Goal: Navigation & Orientation: Find specific page/section

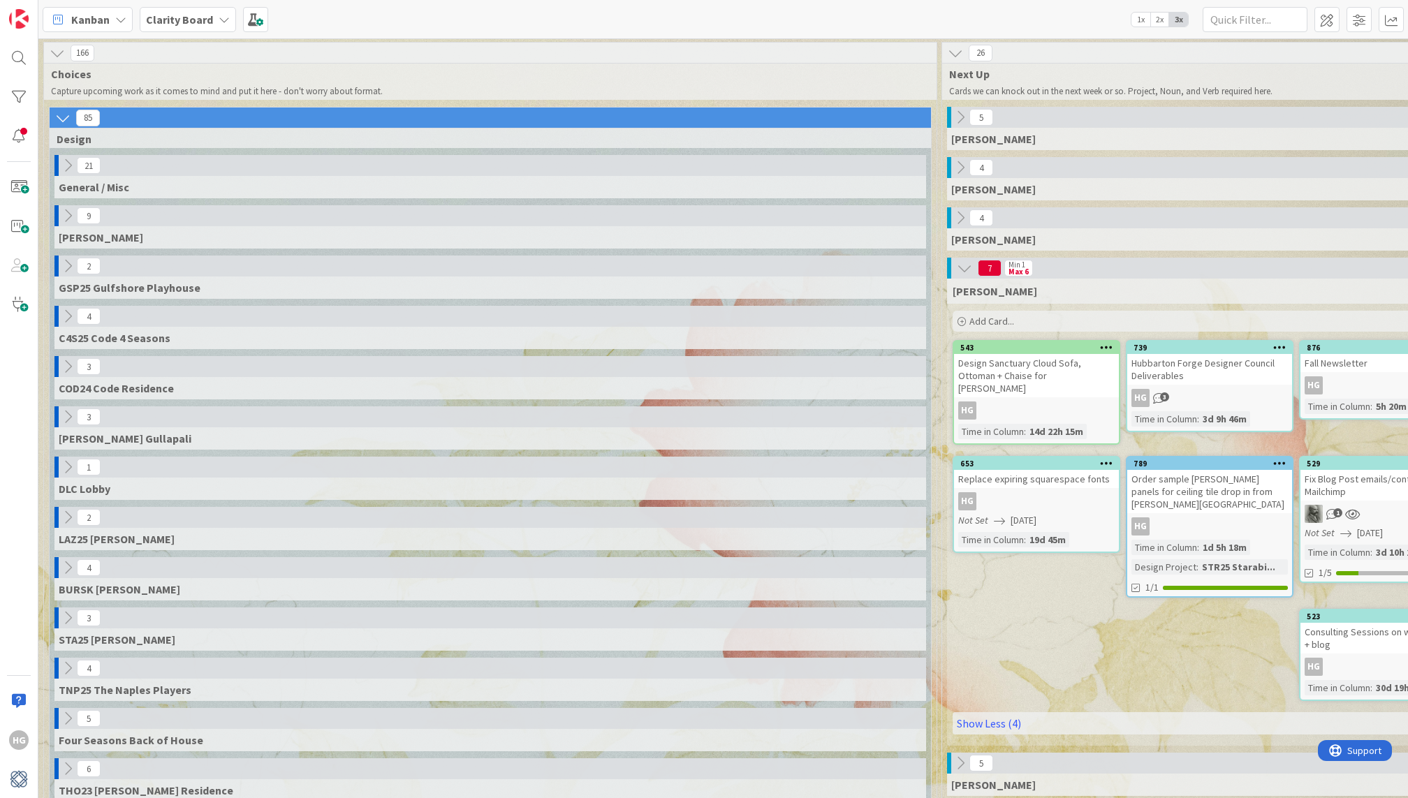
scroll to position [0, 873]
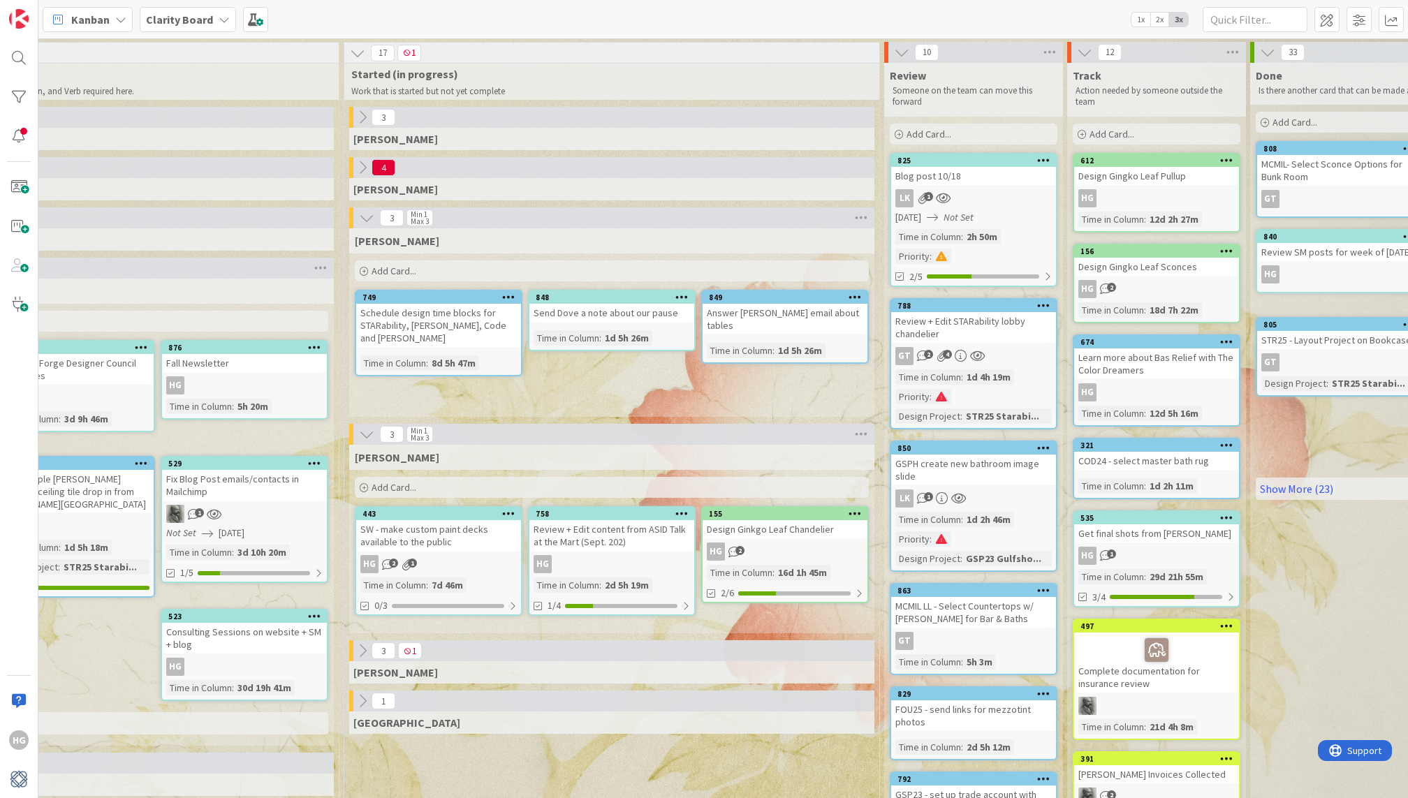
click at [450, 586] on div "7d 46m" at bounding box center [447, 584] width 38 height 15
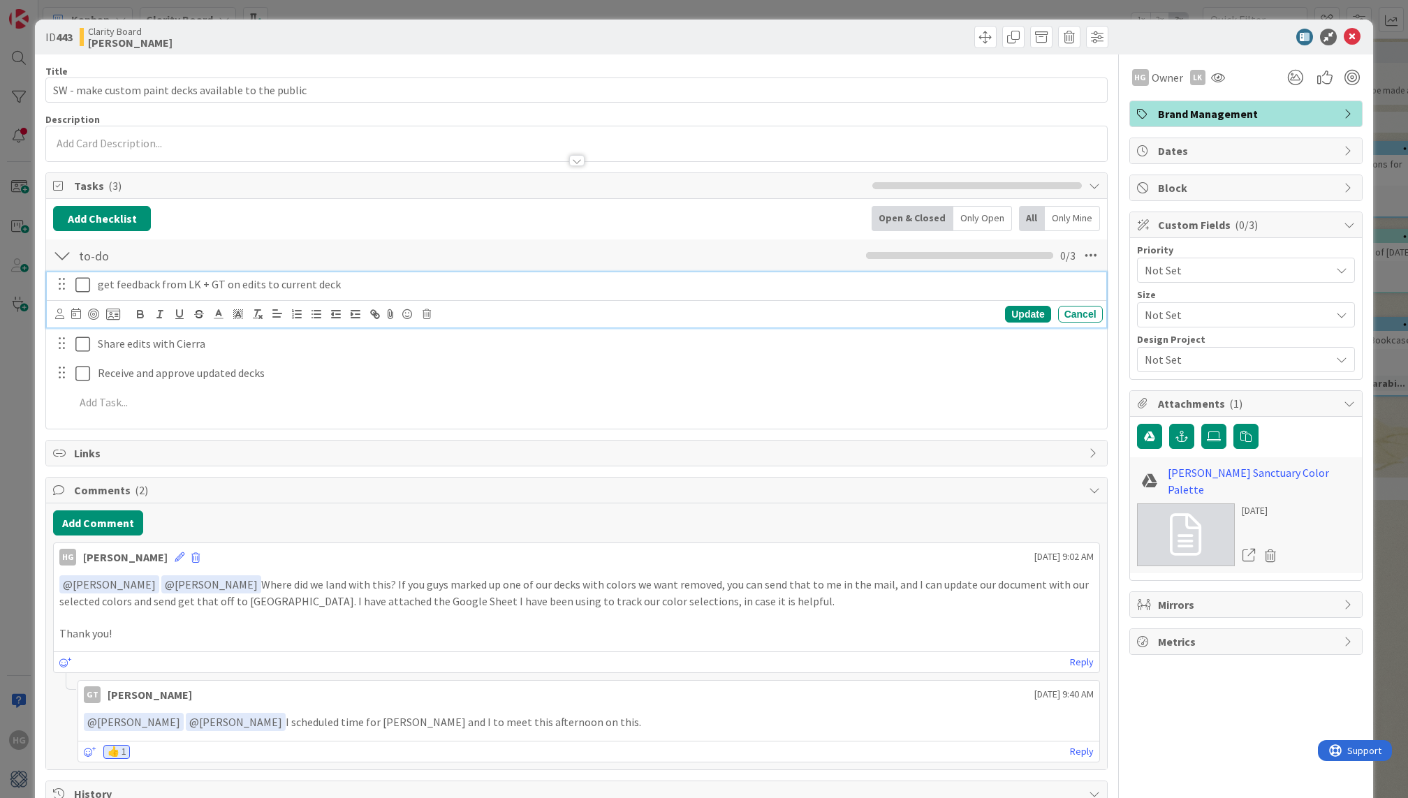
click at [79, 284] on icon at bounding box center [82, 284] width 15 height 17
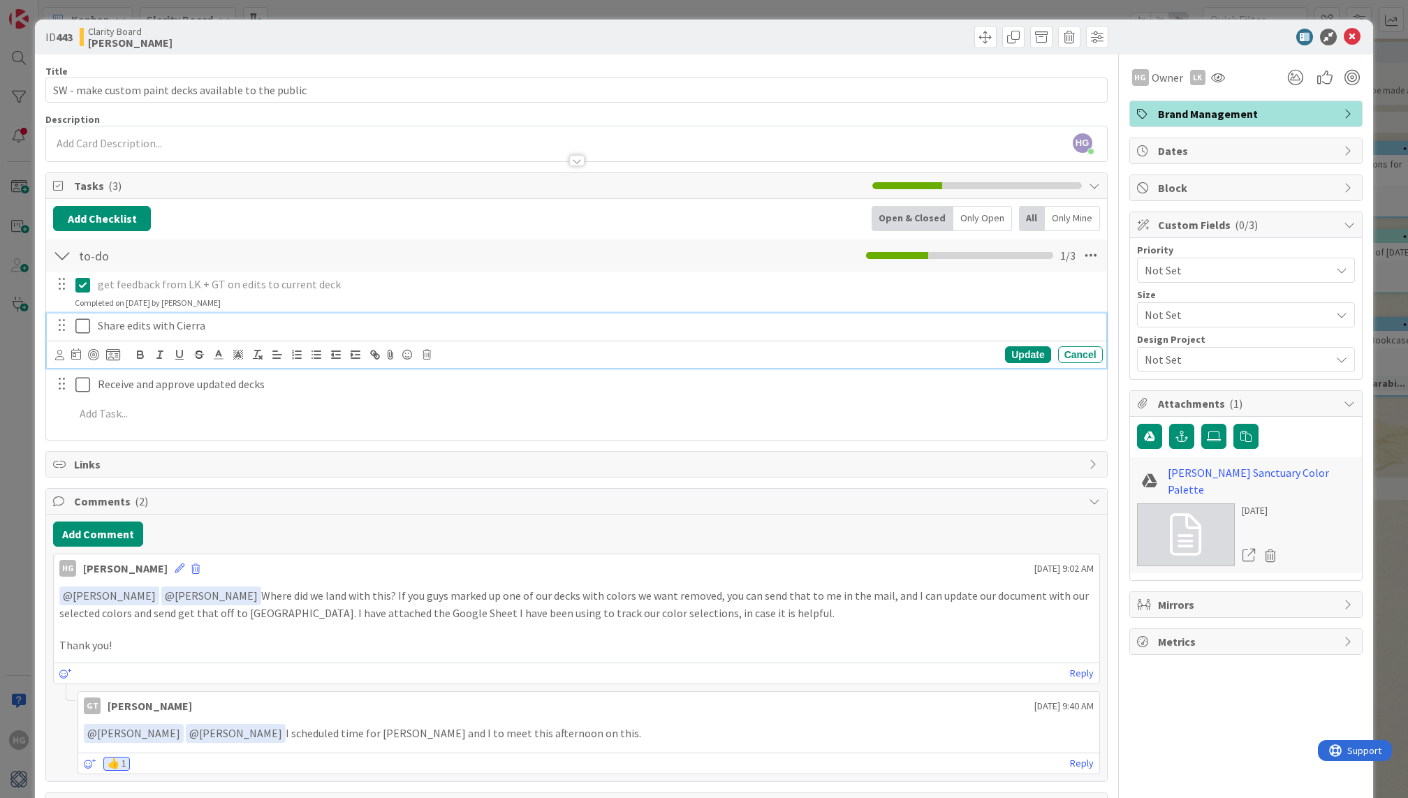
click at [76, 322] on icon at bounding box center [82, 326] width 15 height 17
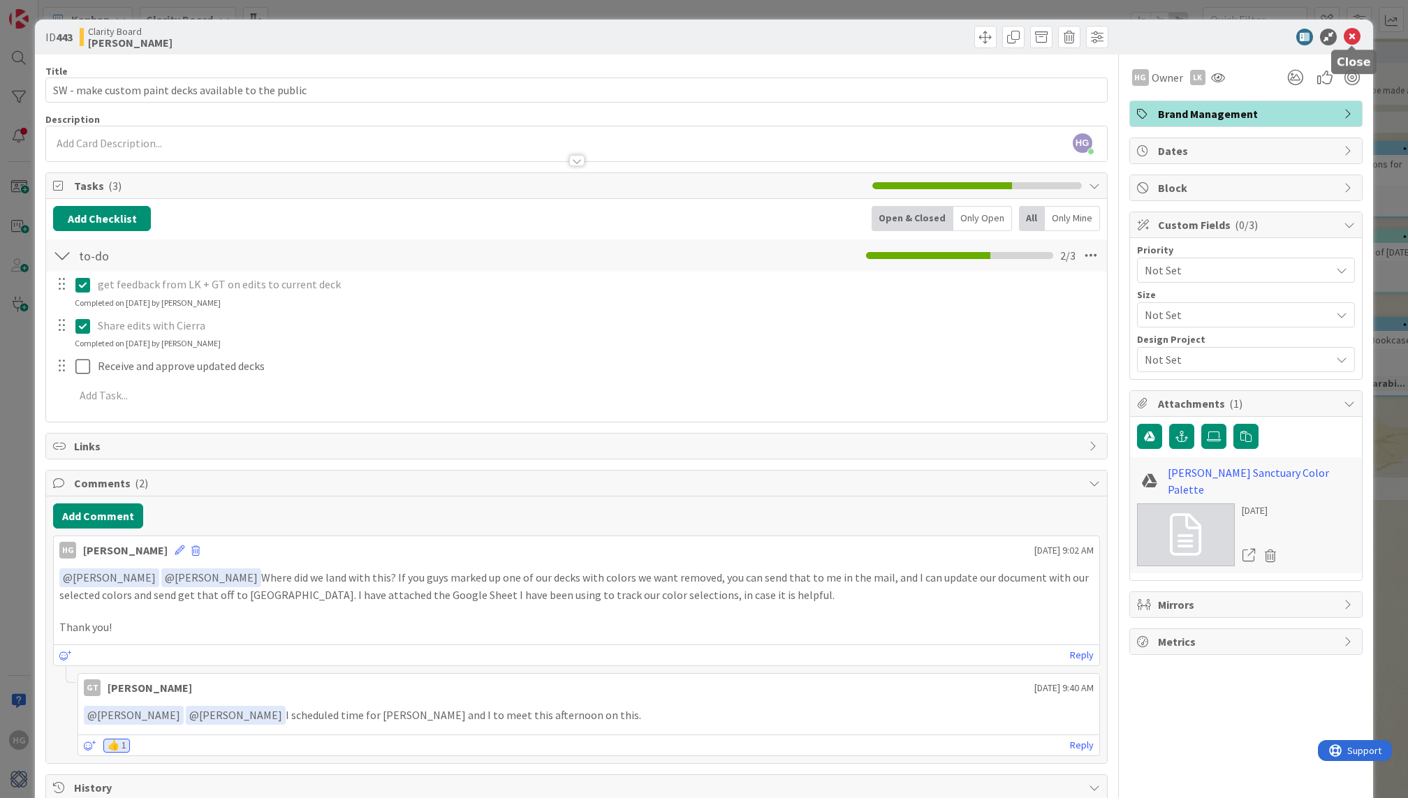
click at [1352, 39] on icon at bounding box center [1351, 37] width 17 height 17
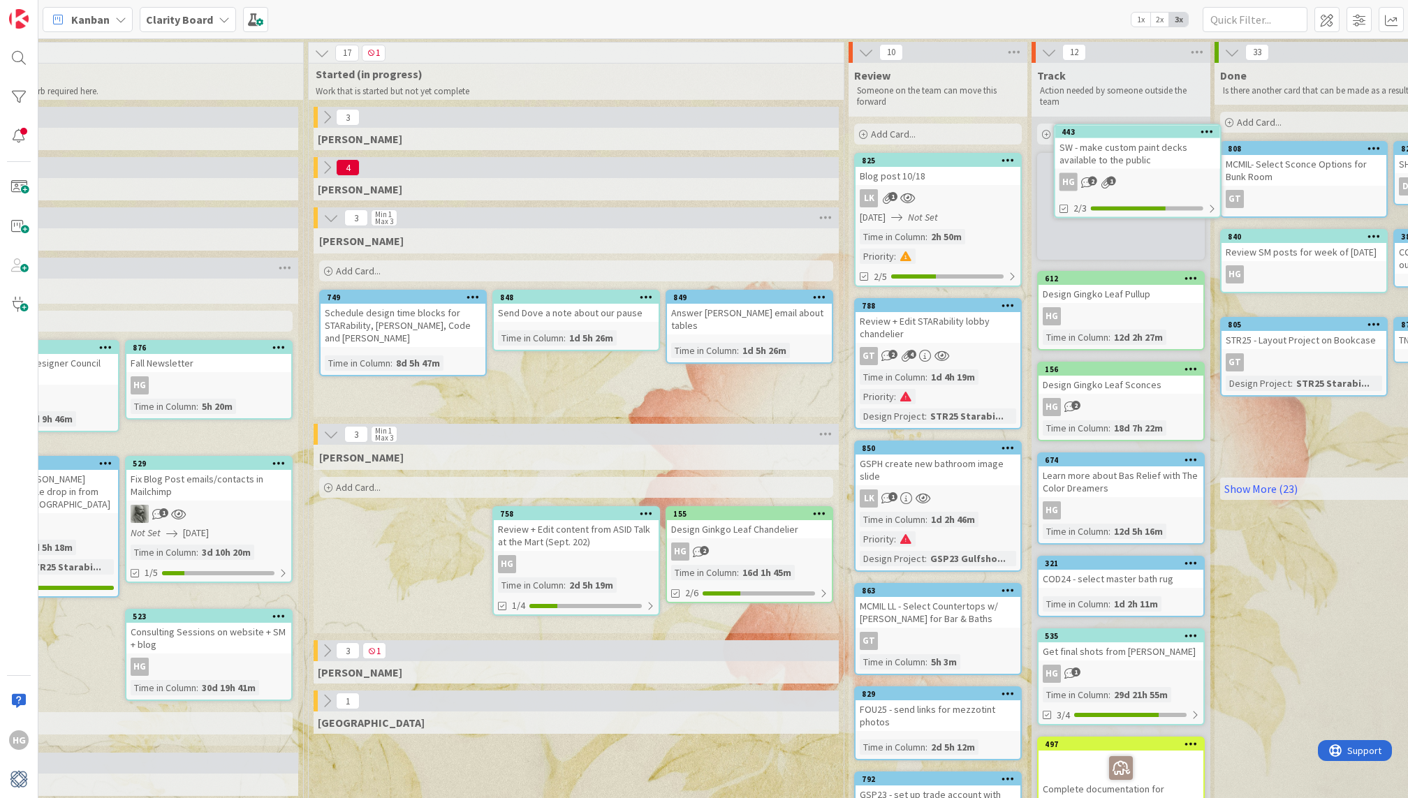
scroll to position [0, 1182]
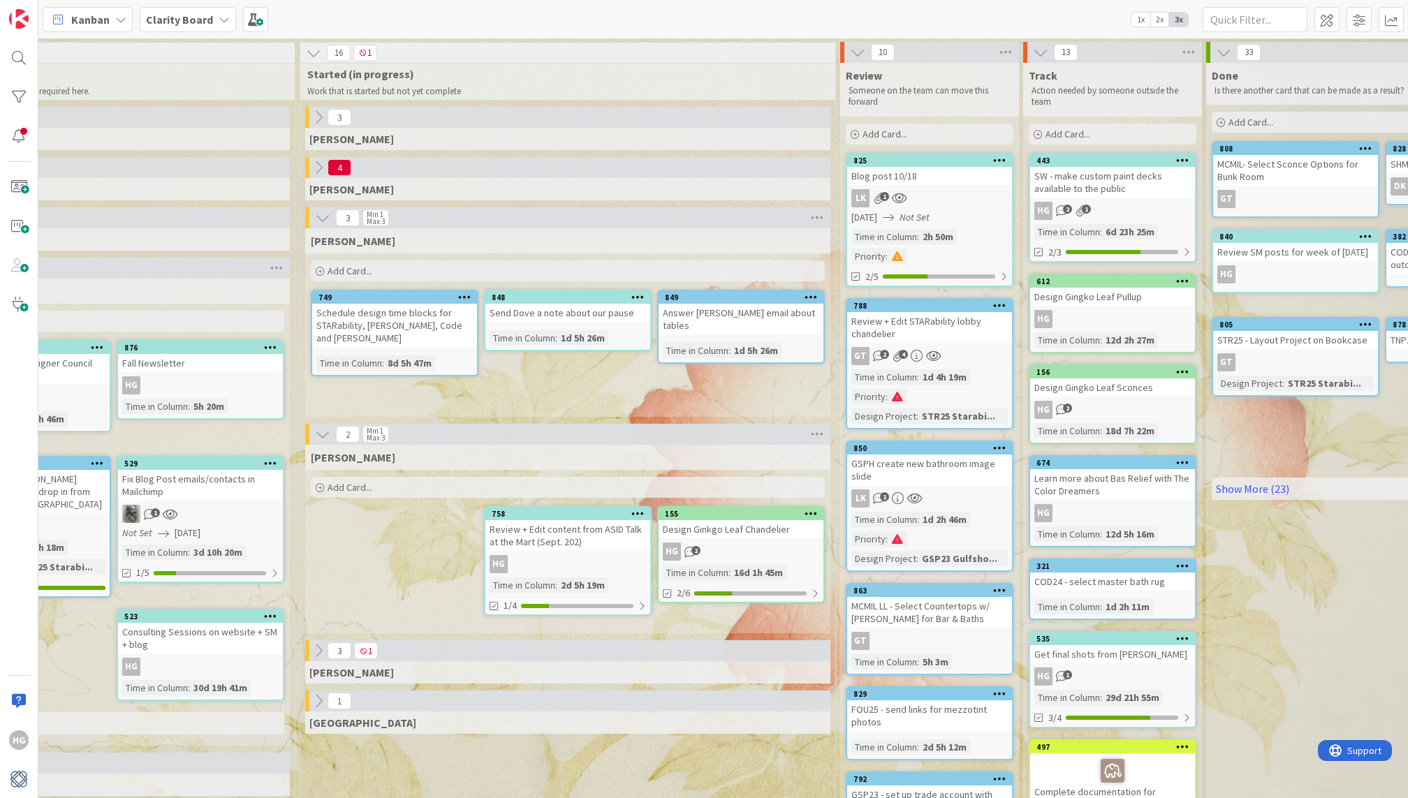
click at [741, 549] on div "HG 2" at bounding box center [740, 551] width 165 height 18
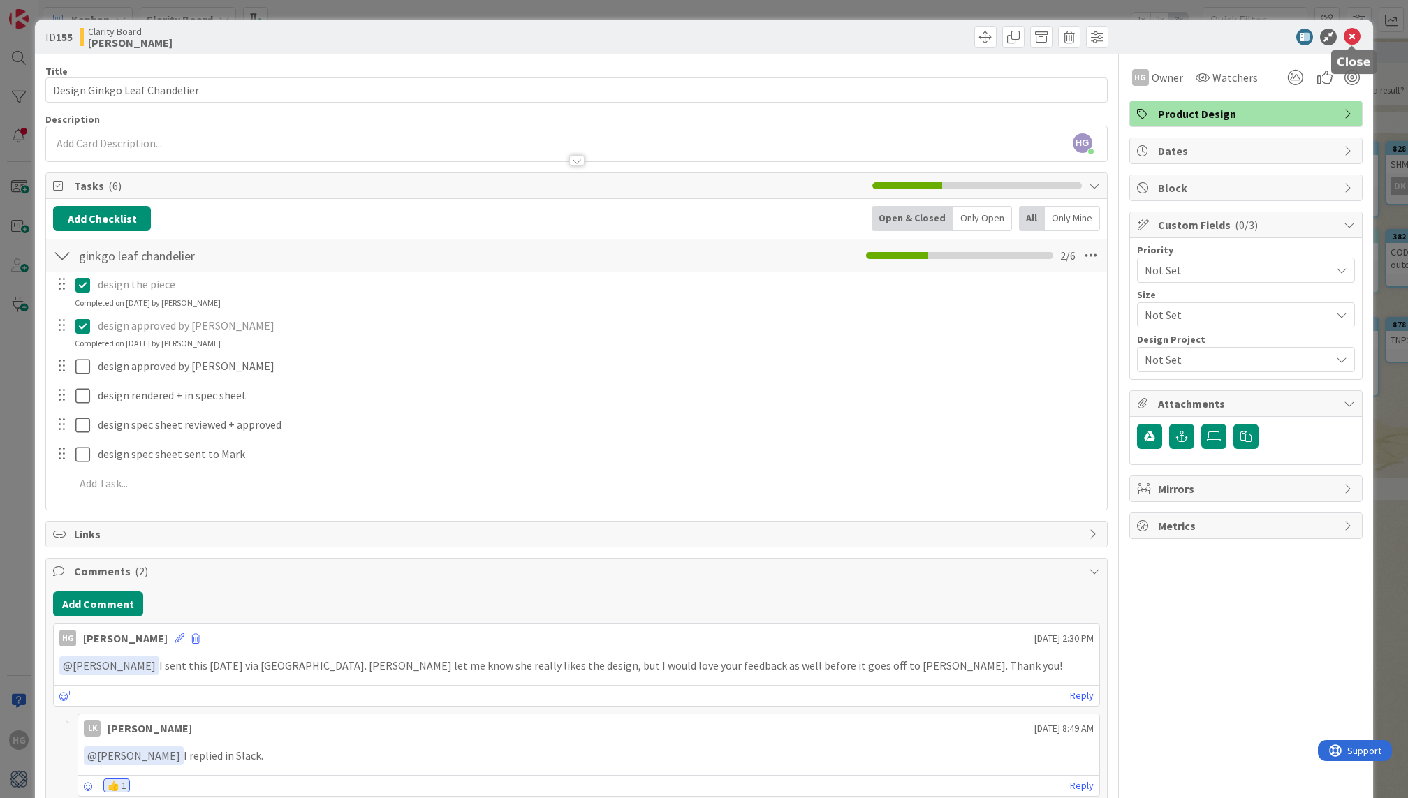
click at [1351, 41] on icon at bounding box center [1351, 37] width 17 height 17
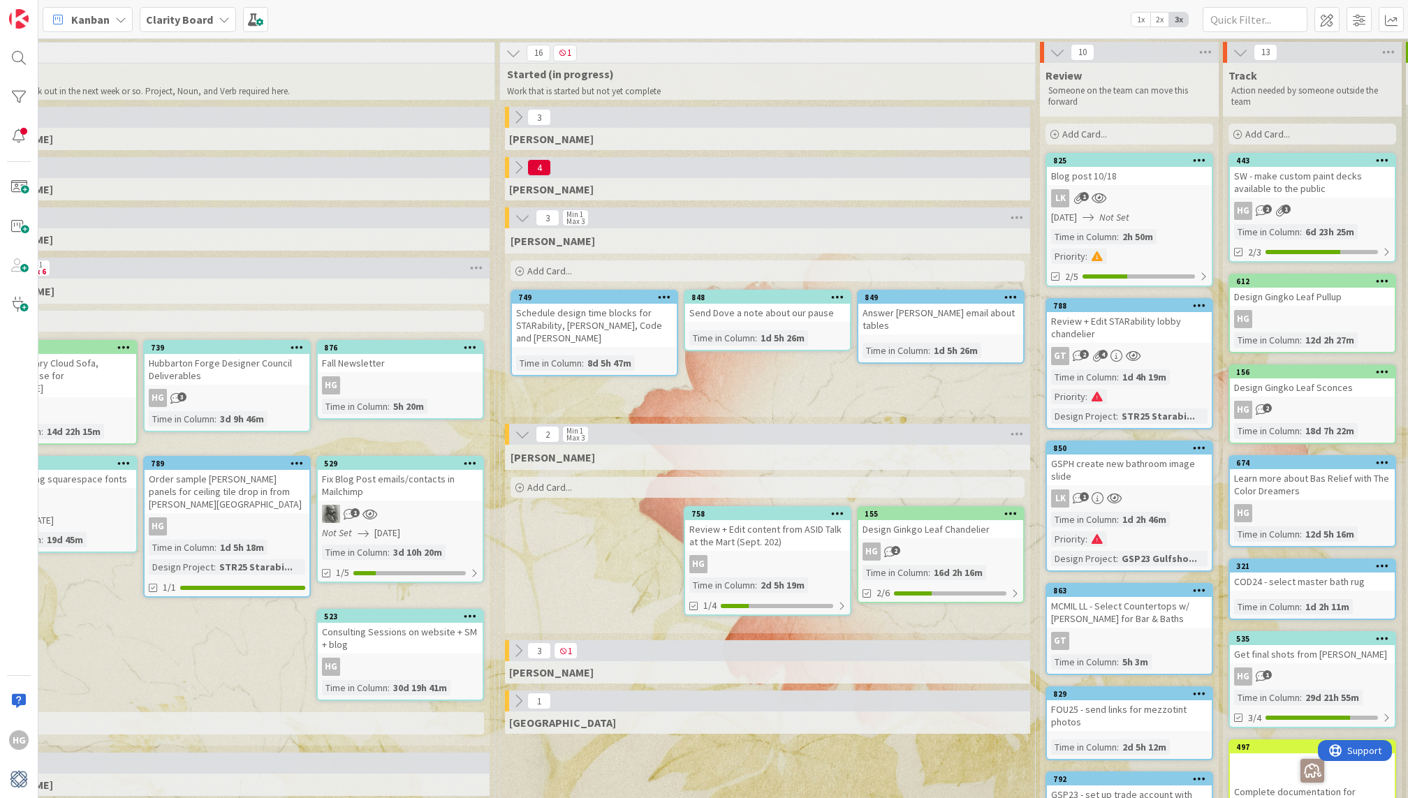
scroll to position [0, 982]
